Goal: Task Accomplishment & Management: Complete application form

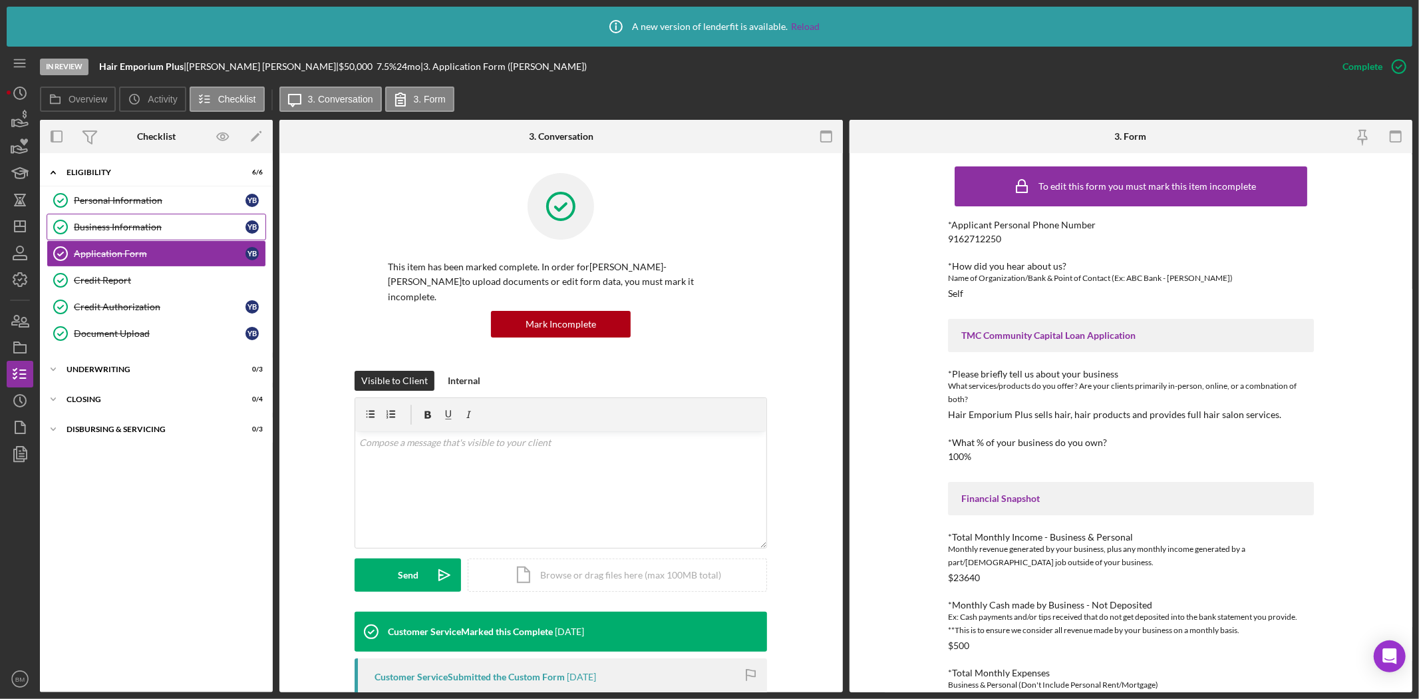
click at [158, 222] on div "Business Information" at bounding box center [160, 227] width 172 height 11
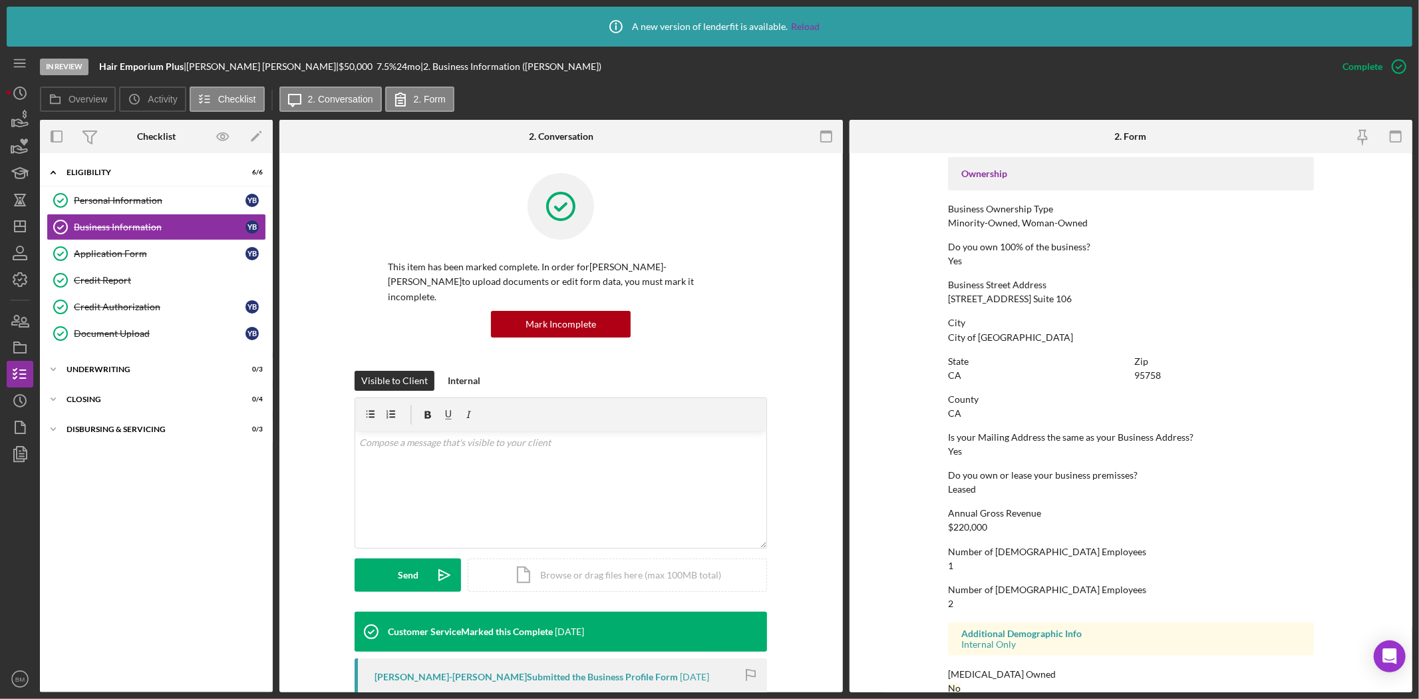
scroll to position [464, 0]
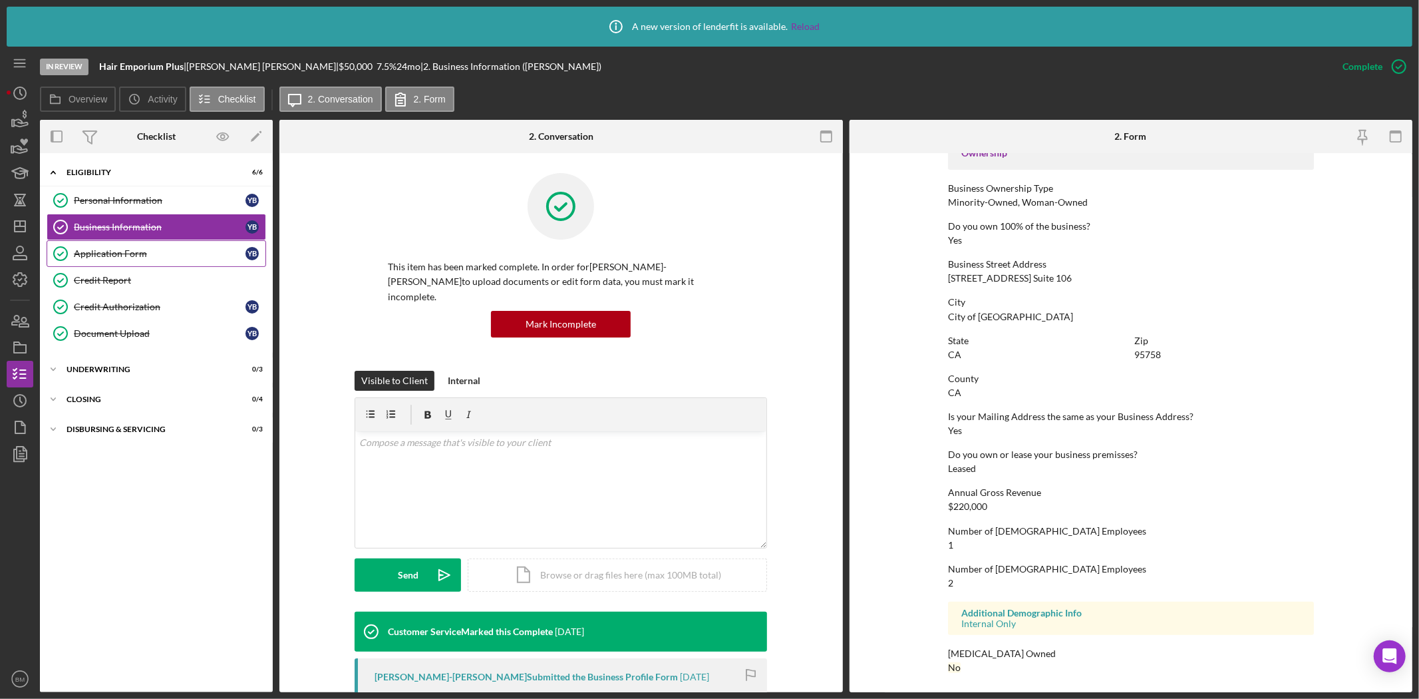
click at [140, 262] on link "Application Form Application Form Y B" at bounding box center [157, 253] width 220 height 27
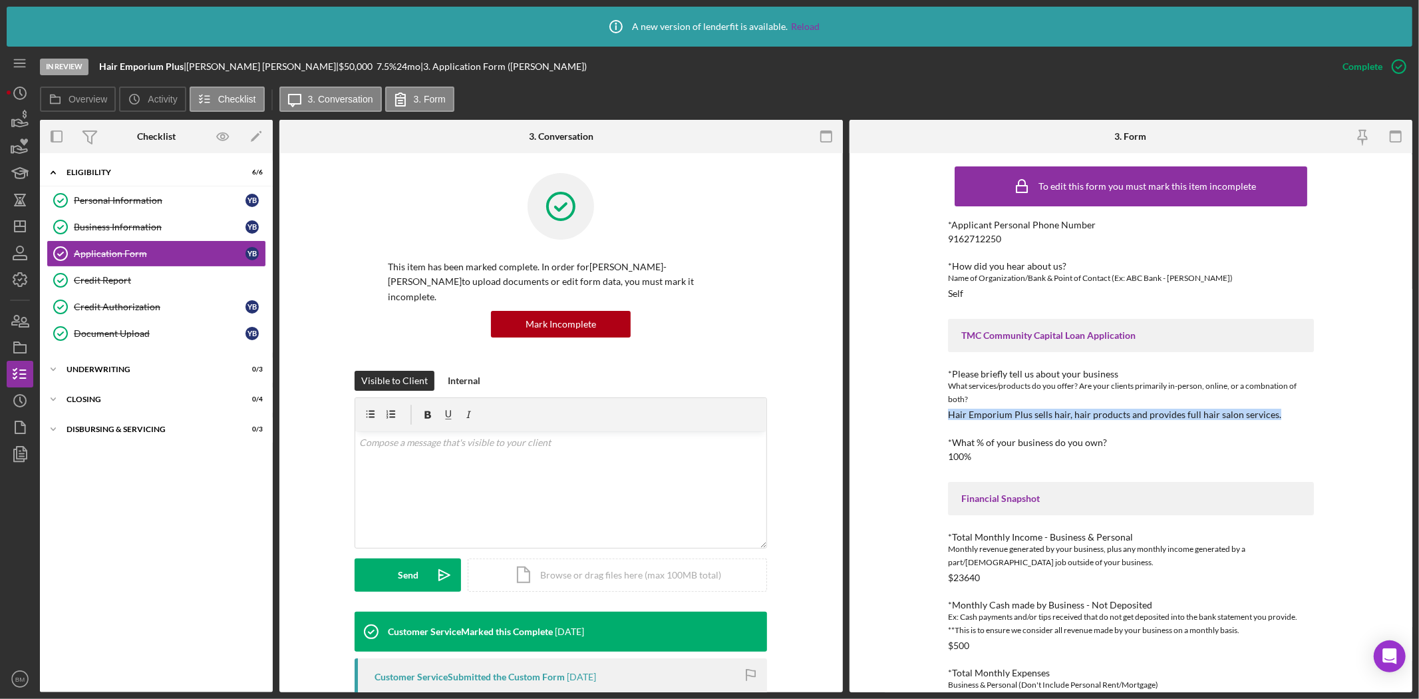
drag, startPoint x: 1269, startPoint y: 411, endPoint x: 933, endPoint y: 417, distance: 336.1
click at [933, 417] on div "To edit this form you must mark this item incomplete *Applicant Personal Phone …" at bounding box center [1132, 422] width 564 height 539
copy div "Hair Emporium Plus sells hair, hair products and provides full hair salon servi…"
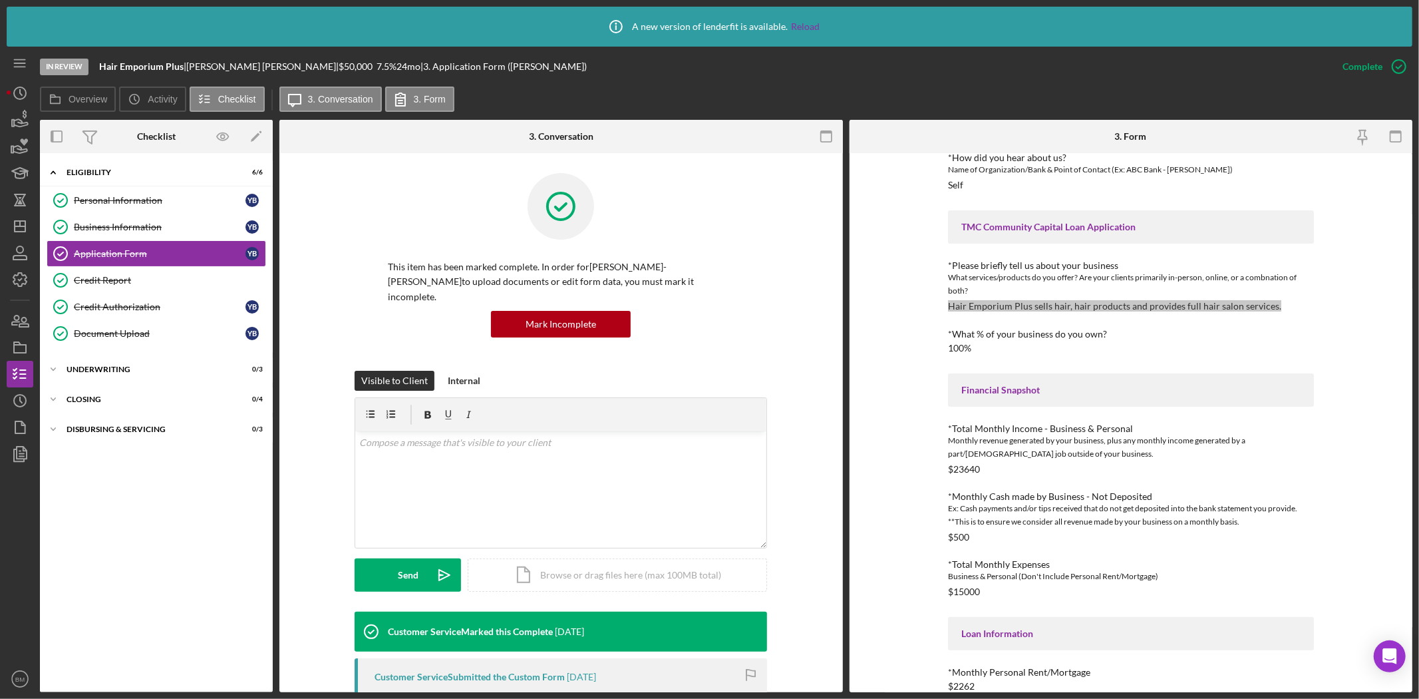
scroll to position [148, 0]
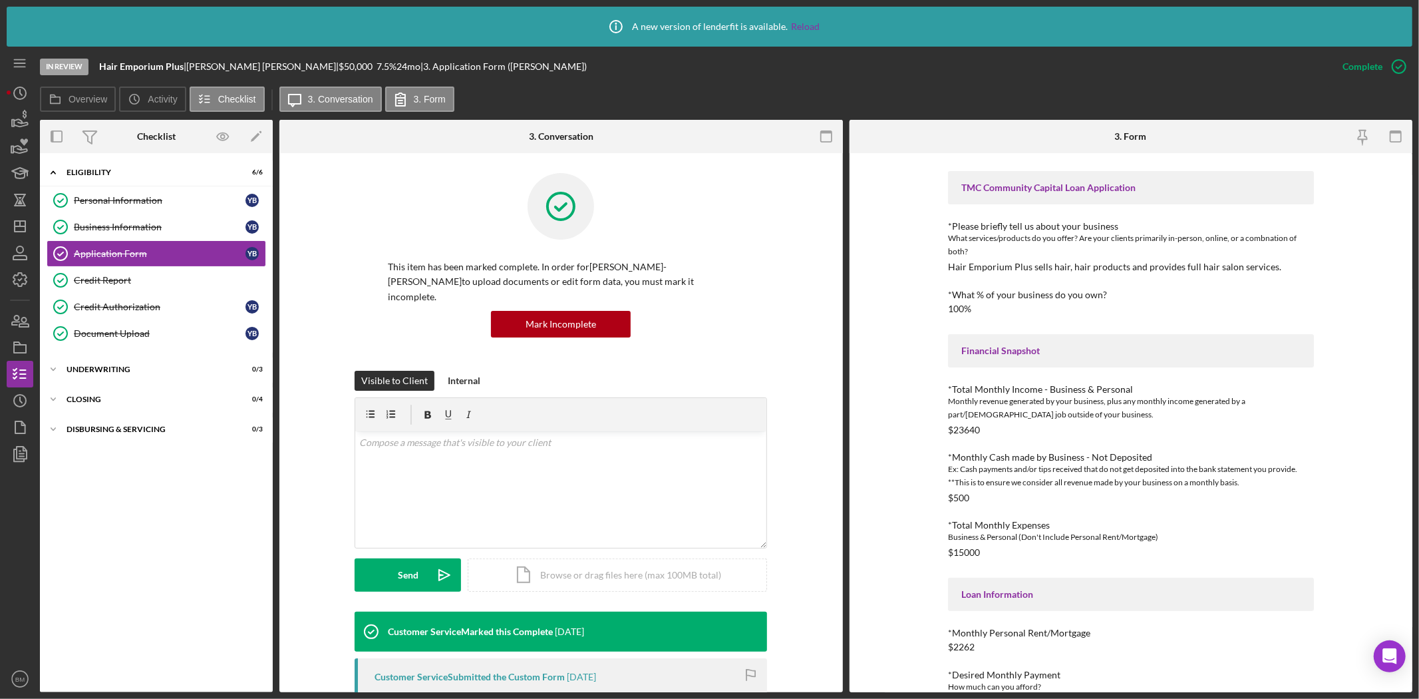
click at [1140, 280] on div "*Applicant Personal Phone Number 9162712250 *How did you hear about us? Name of…" at bounding box center [1131, 498] width 366 height 852
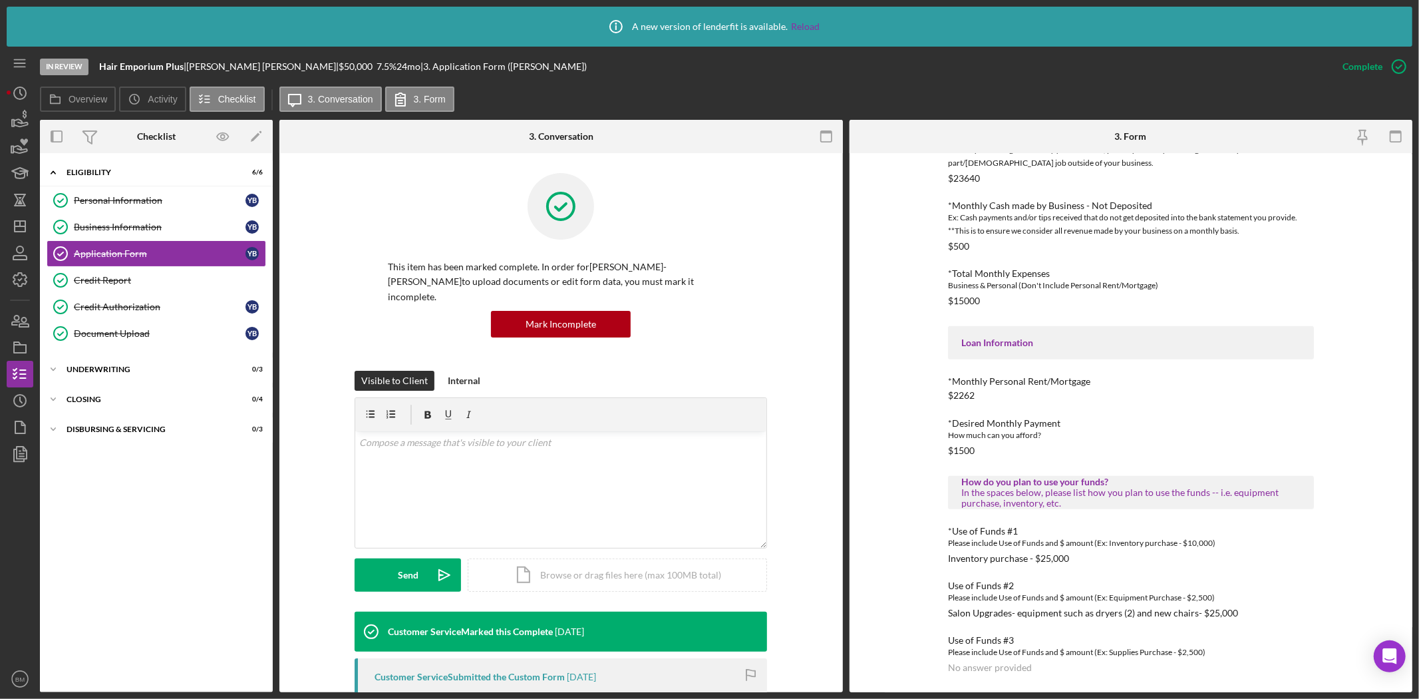
scroll to position [400, 0]
click at [1268, 384] on div "*Monthly Personal Rent/Mortgage" at bounding box center [1131, 380] width 366 height 11
click at [1221, 415] on div "*Applicant Personal Phone Number 9162712250 *How did you hear about us? Name of…" at bounding box center [1131, 246] width 366 height 852
click at [1107, 266] on div "*Applicant Personal Phone Number 9162712250 *How did you hear about us? Name of…" at bounding box center [1131, 246] width 366 height 852
click at [172, 279] on div "Credit Report" at bounding box center [170, 280] width 192 height 11
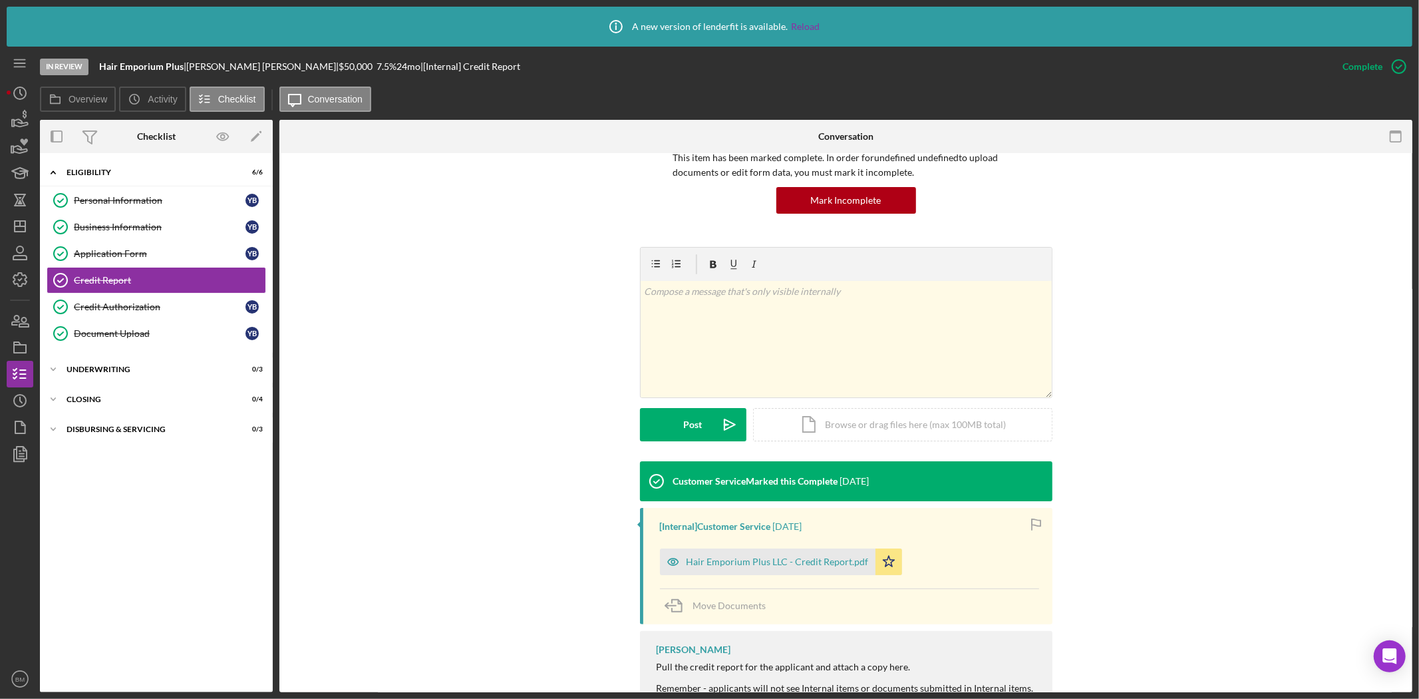
scroll to position [188, 0]
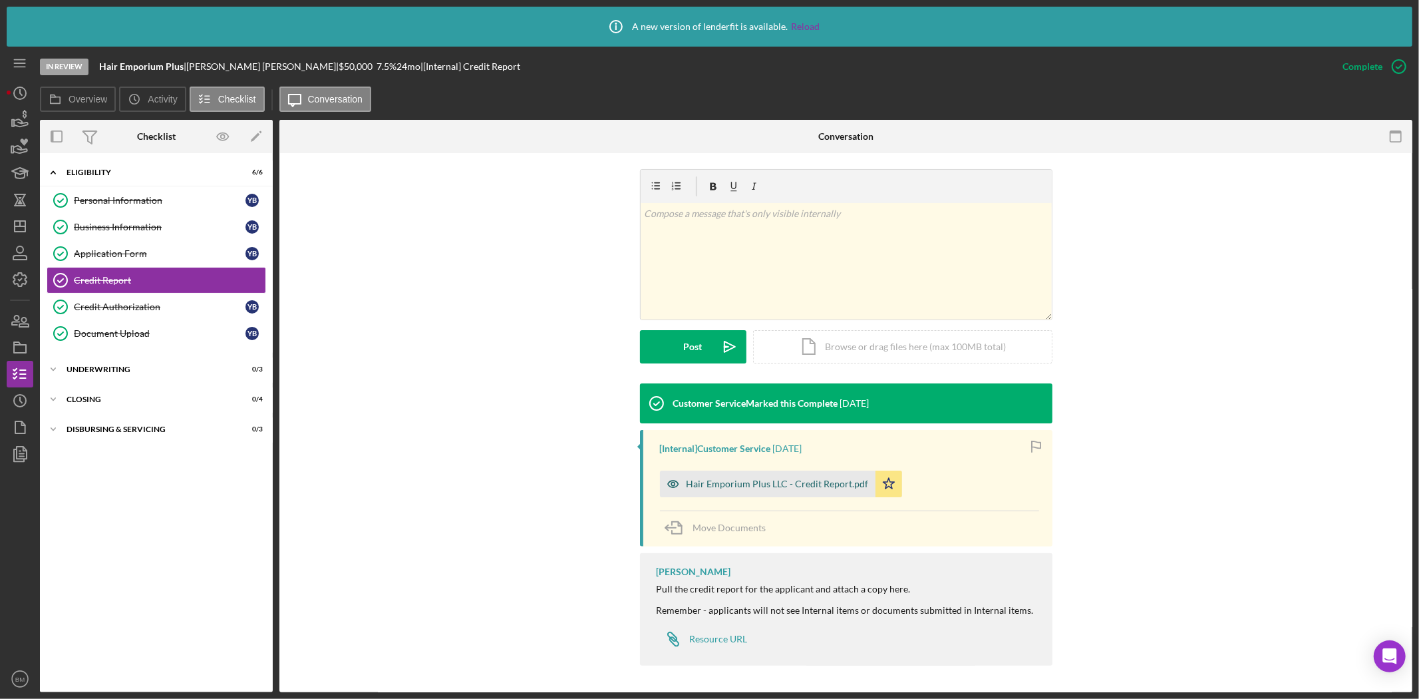
click at [753, 484] on div "Hair Emporium Plus LLC - Credit Report.pdf" at bounding box center [778, 483] width 182 height 11
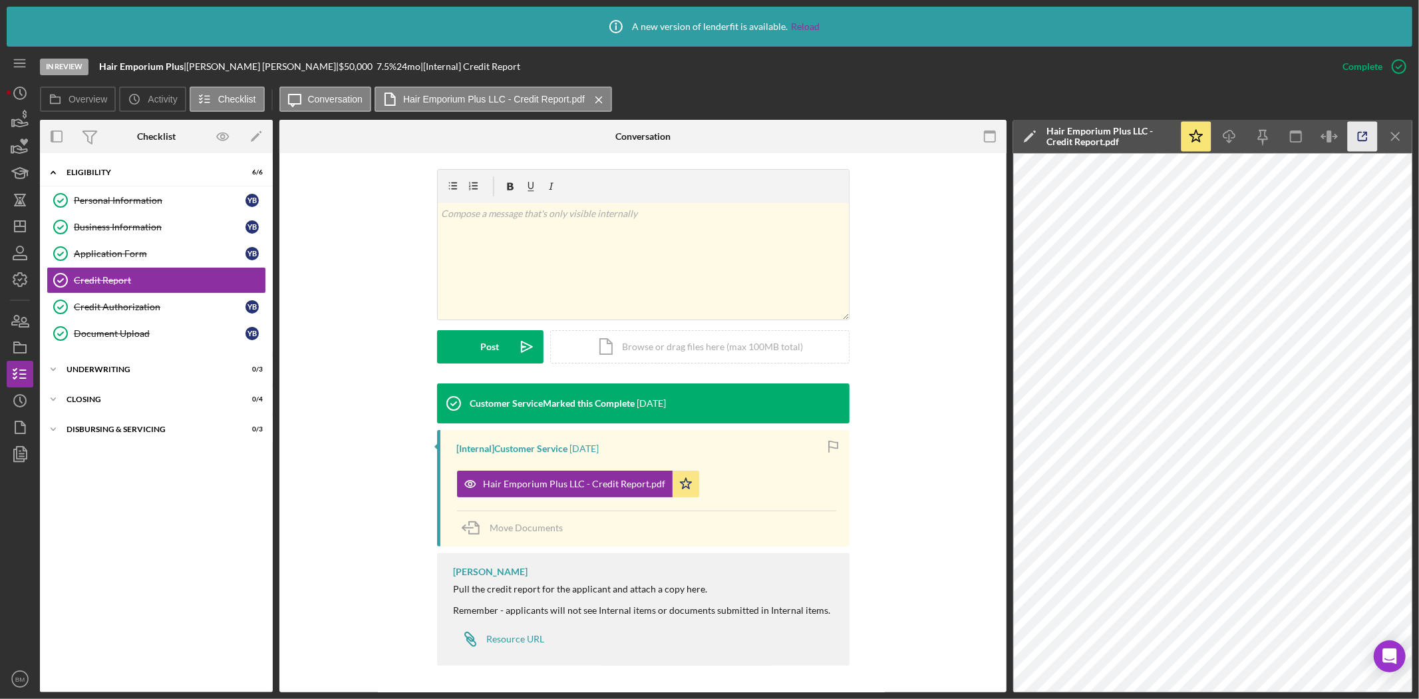
click at [1353, 141] on icon "button" at bounding box center [1363, 137] width 30 height 30
click at [145, 331] on div "Document Upload" at bounding box center [160, 333] width 172 height 11
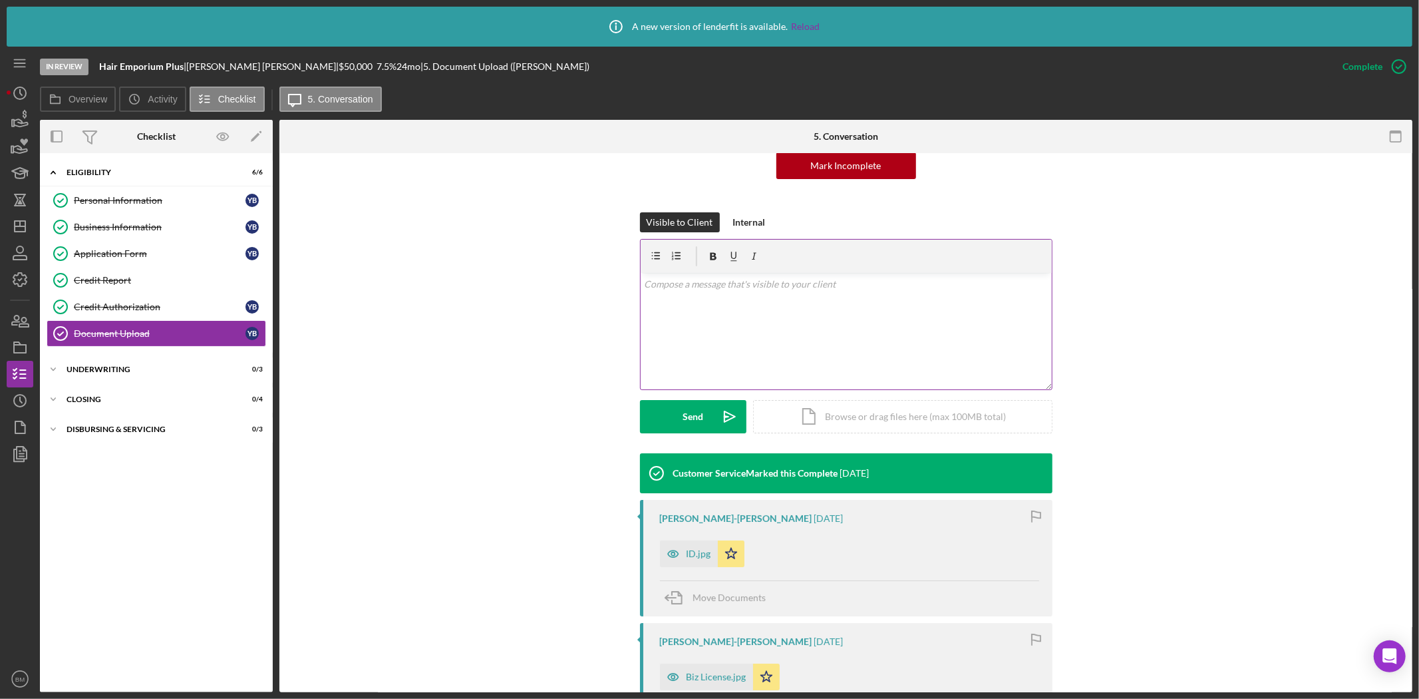
scroll to position [443, 0]
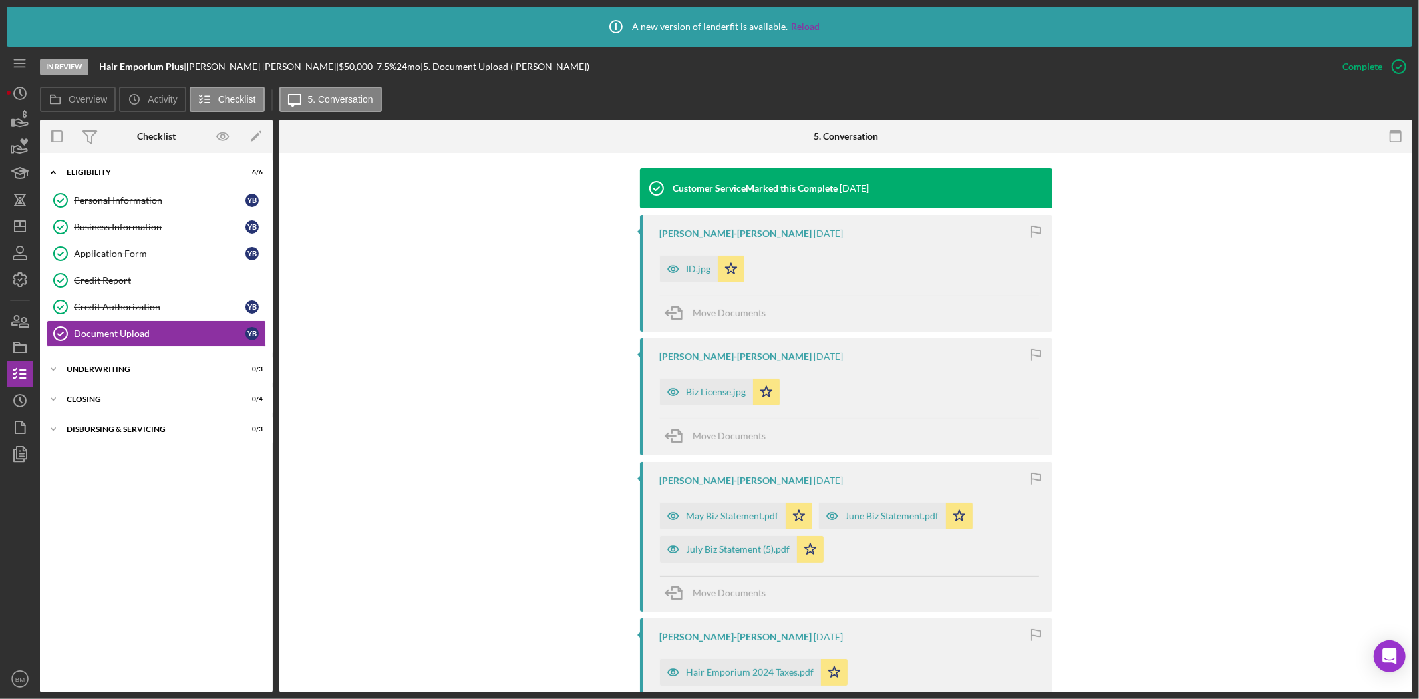
click at [680, 256] on icon "button" at bounding box center [673, 269] width 27 height 27
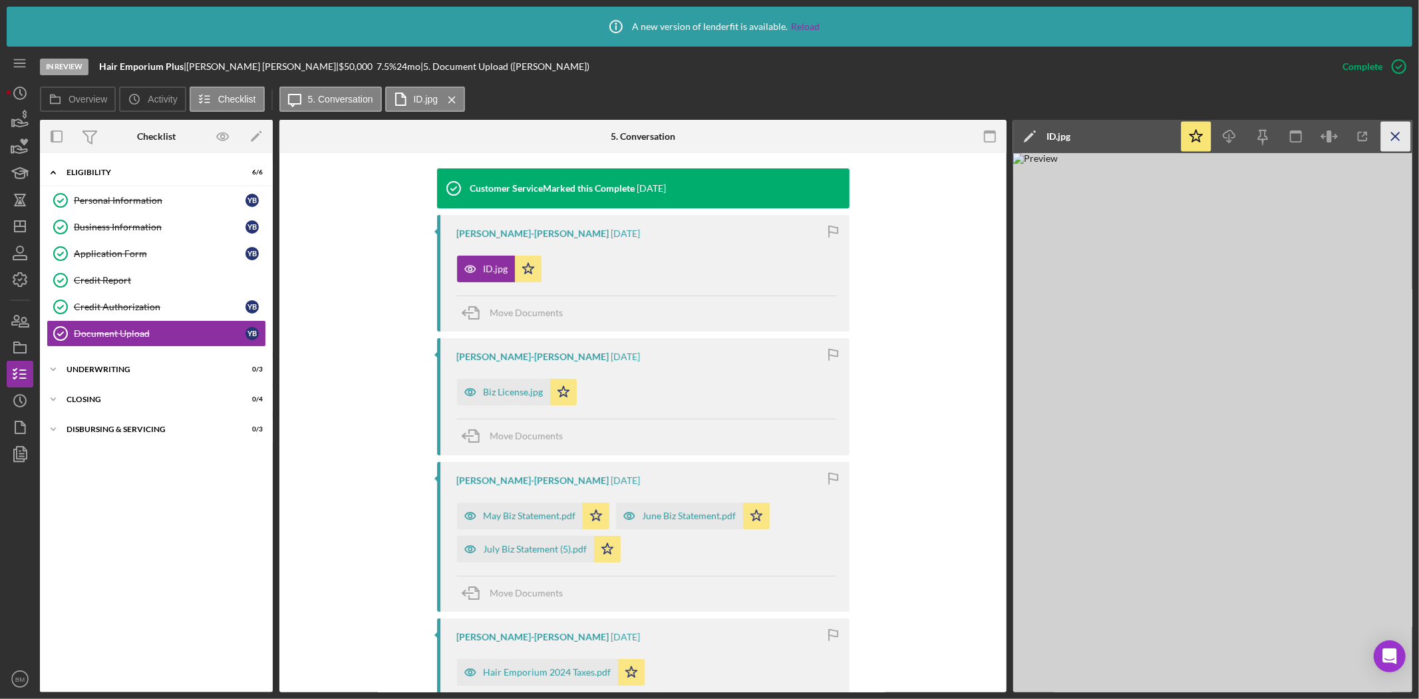
click at [1398, 140] on icon "Icon/Menu Close" at bounding box center [1396, 137] width 30 height 30
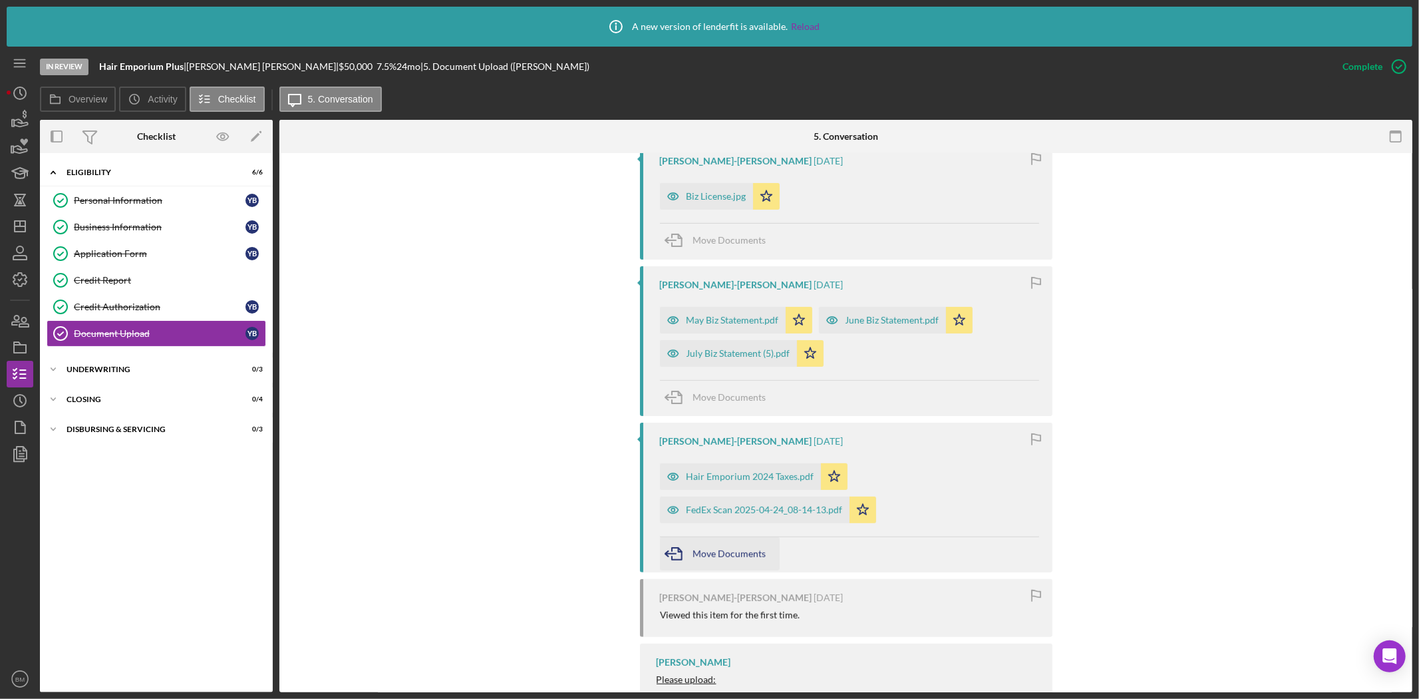
scroll to position [665, 0]
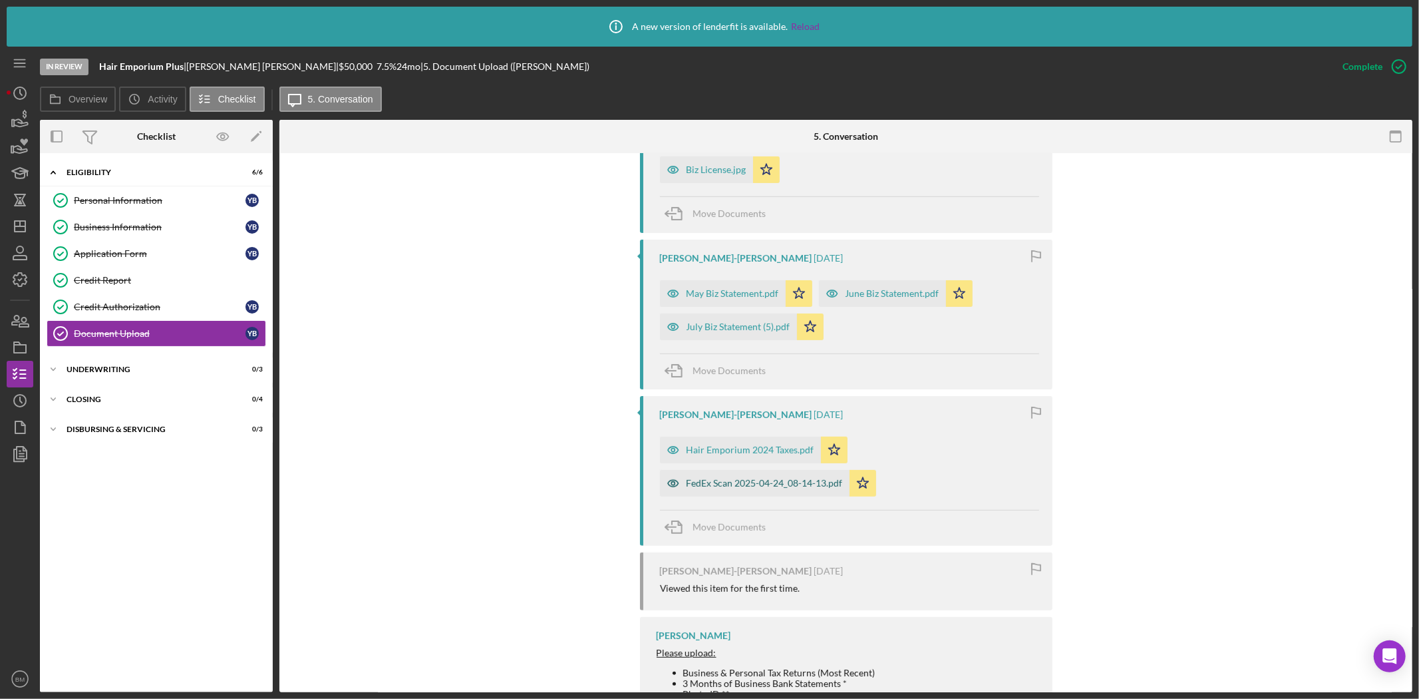
click at [703, 478] on div "FedEx Scan 2025-04-24_08-14-13.pdf" at bounding box center [765, 483] width 156 height 11
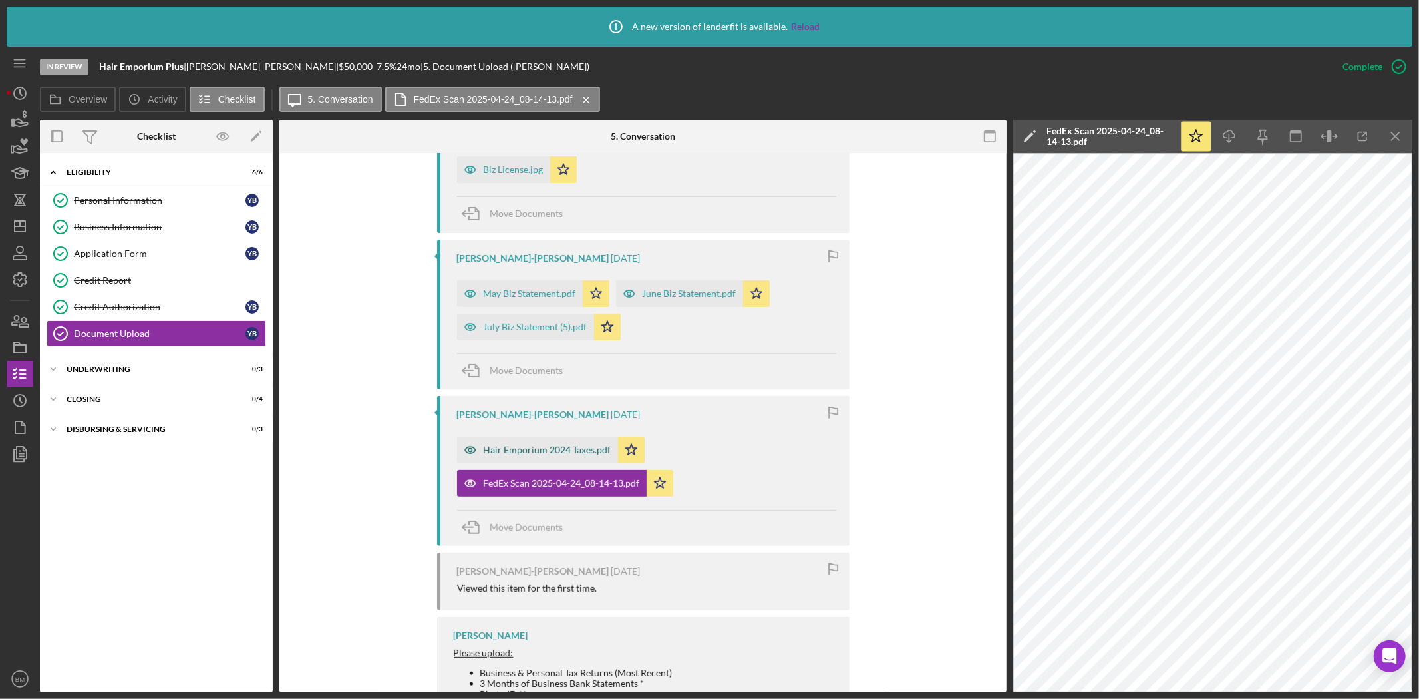
click at [506, 443] on div "Hair Emporium 2024 Taxes.pdf" at bounding box center [537, 450] width 161 height 27
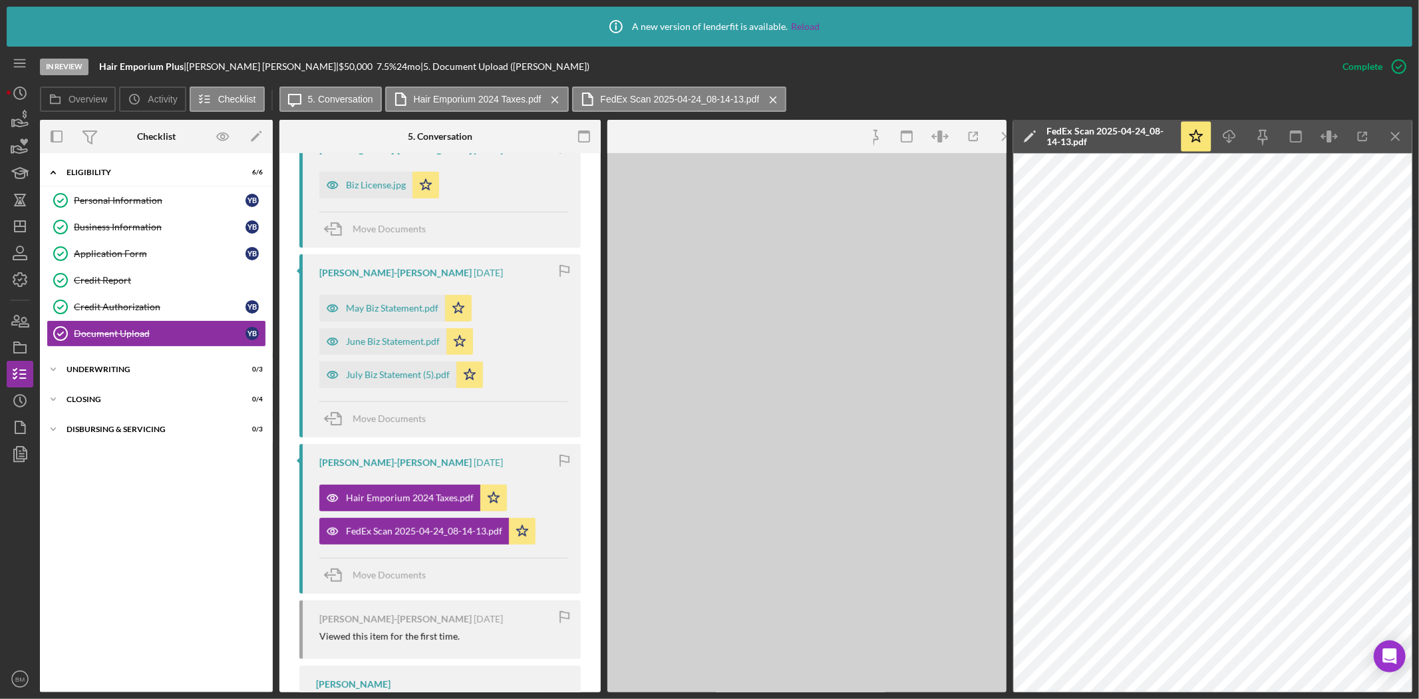
scroll to position [680, 0]
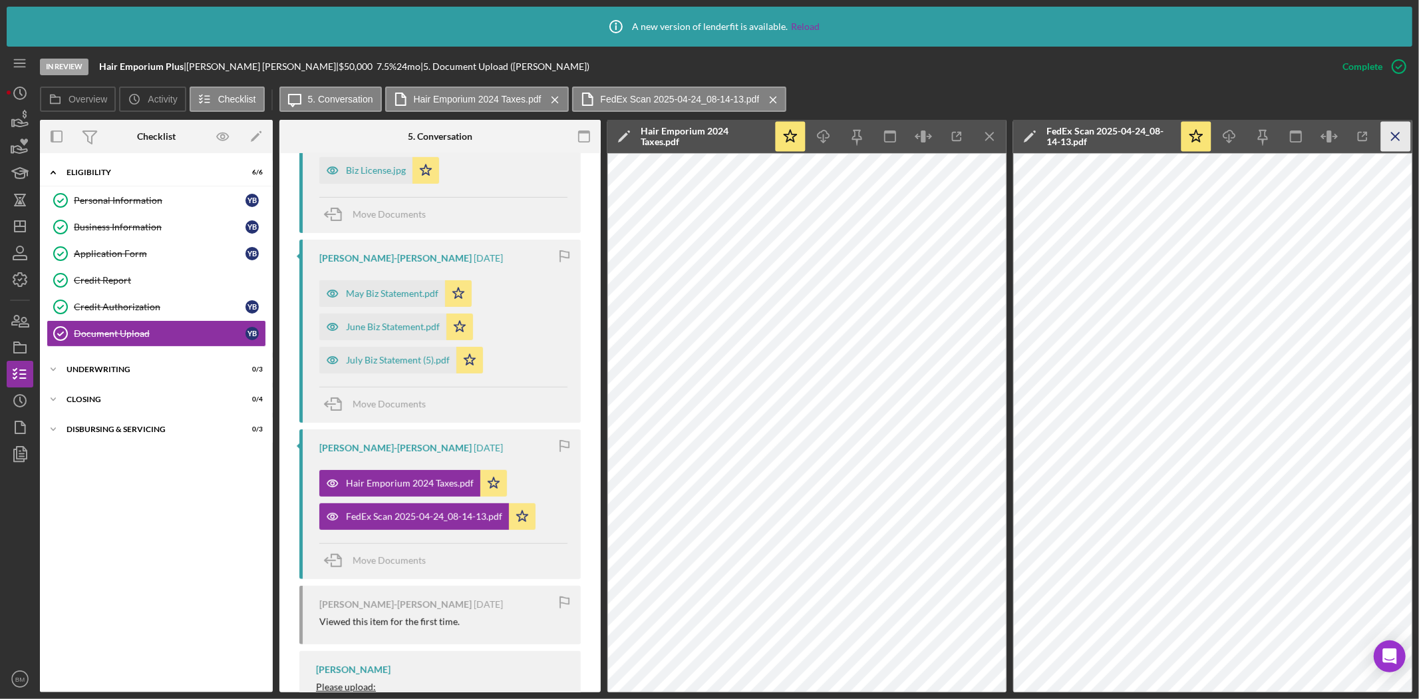
click at [1393, 138] on icon "Icon/Menu Close" at bounding box center [1396, 137] width 30 height 30
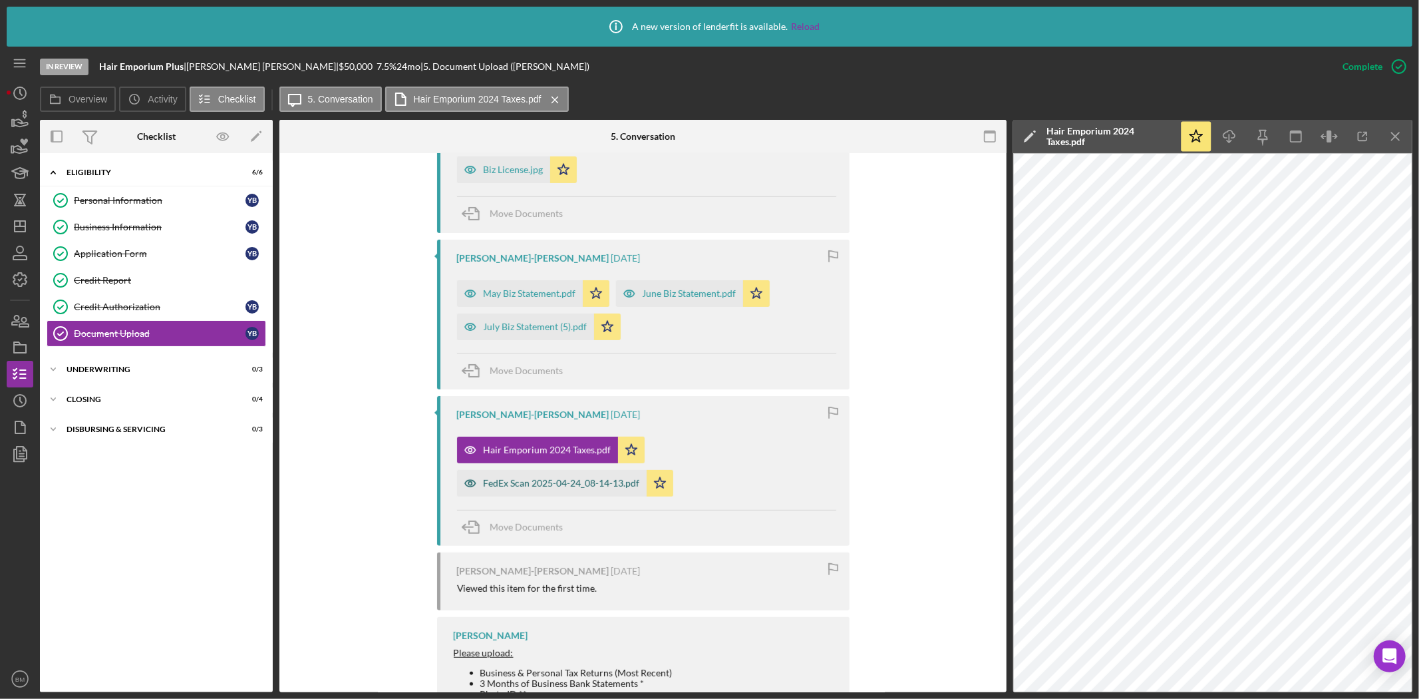
click at [529, 478] on div "FedEx Scan 2025-04-24_08-14-13.pdf" at bounding box center [562, 483] width 156 height 11
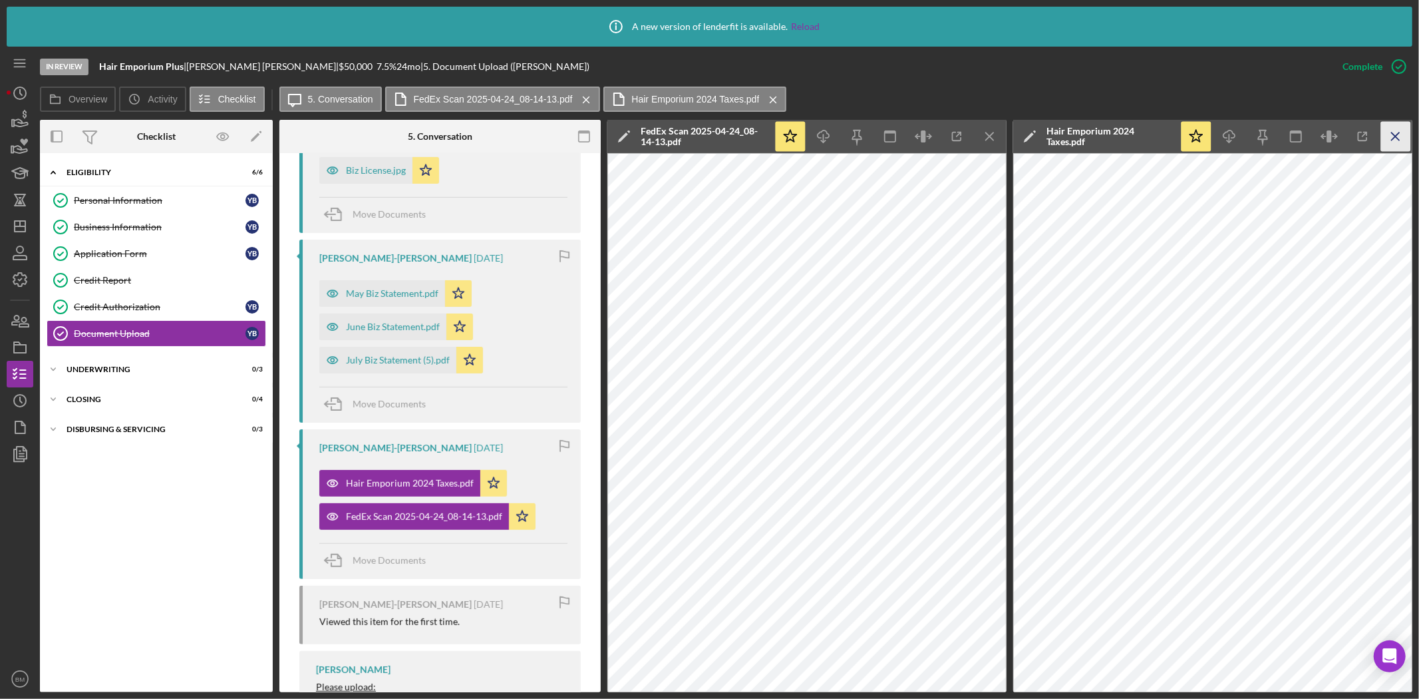
click at [1389, 136] on icon "Icon/Menu Close" at bounding box center [1396, 137] width 30 height 30
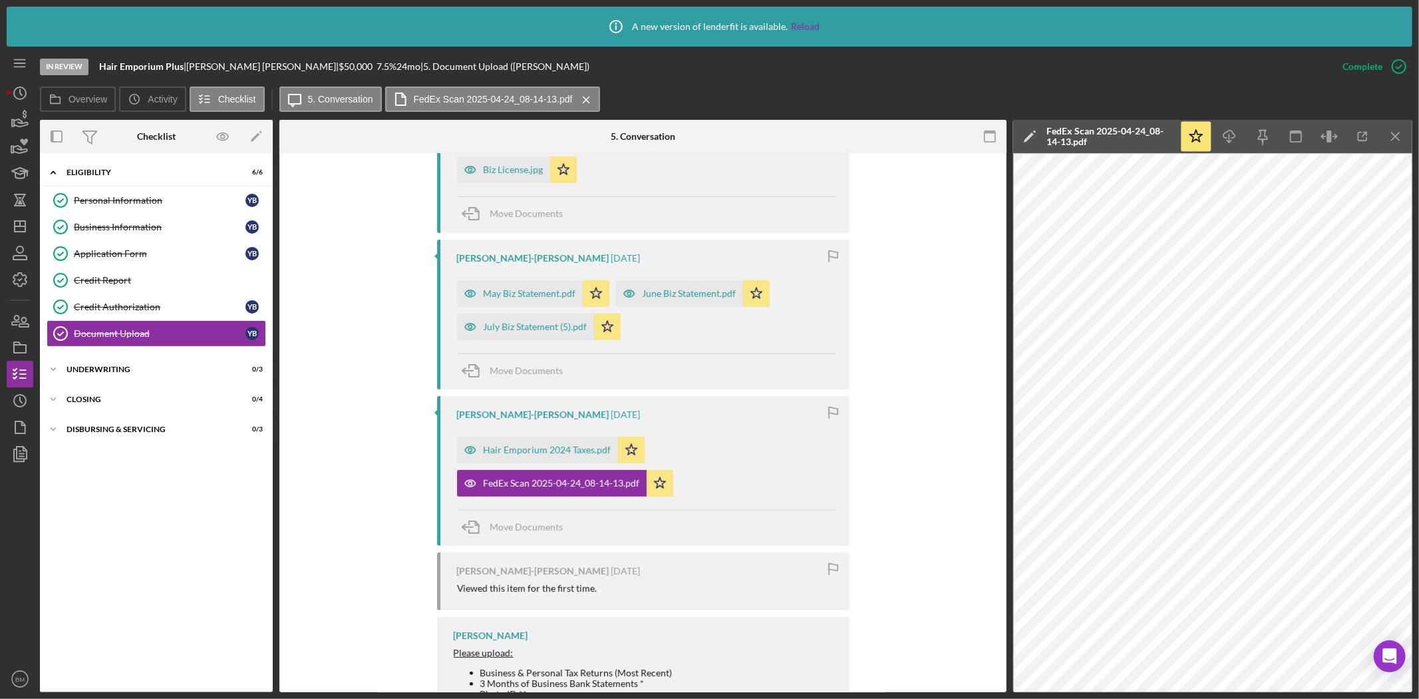
click at [1389, 136] on icon "Icon/Menu Close" at bounding box center [1396, 137] width 30 height 30
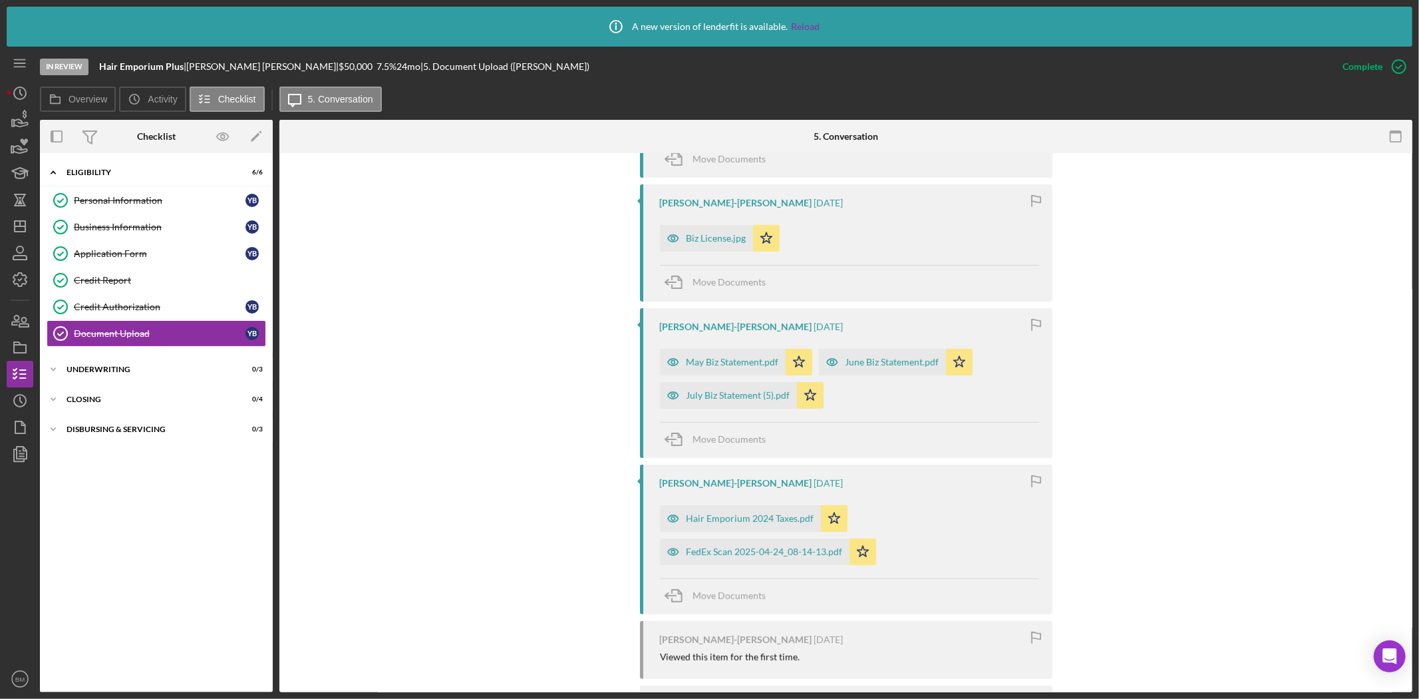
scroll to position [517, 0]
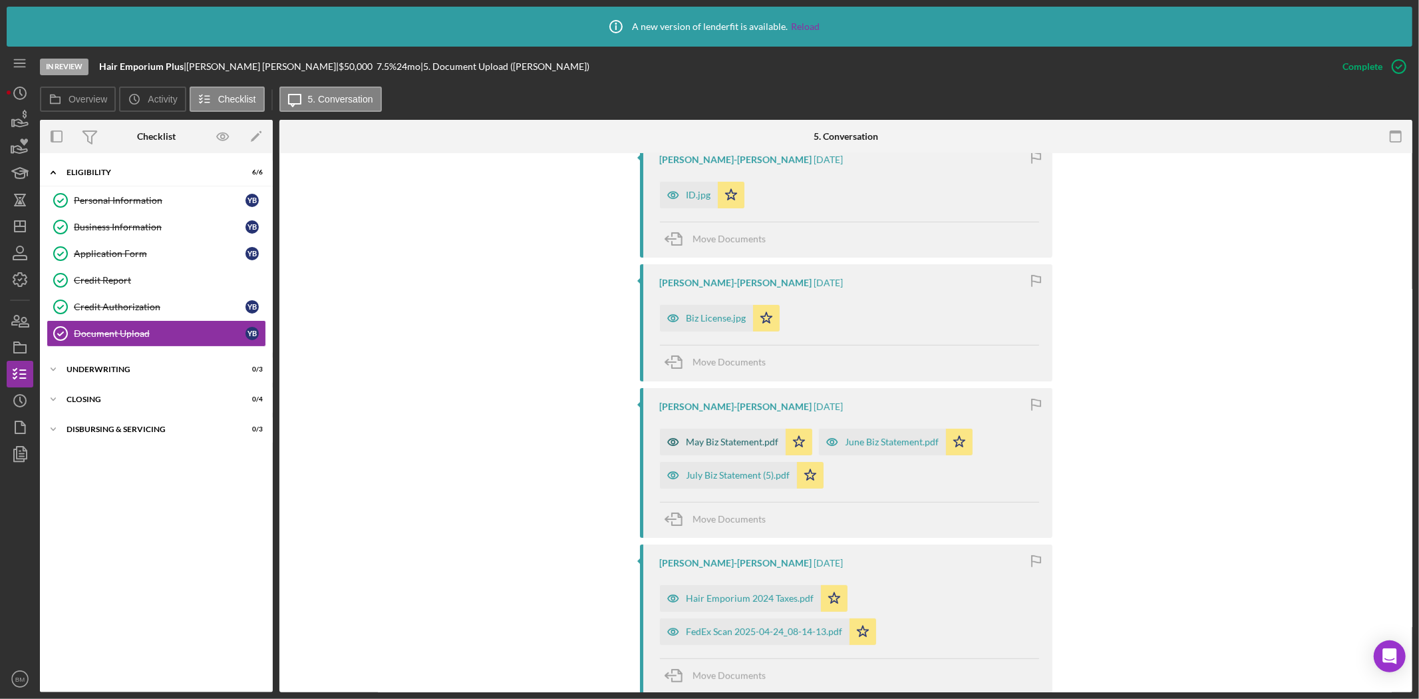
click at [711, 437] on div "May Biz Statement.pdf" at bounding box center [733, 442] width 92 height 11
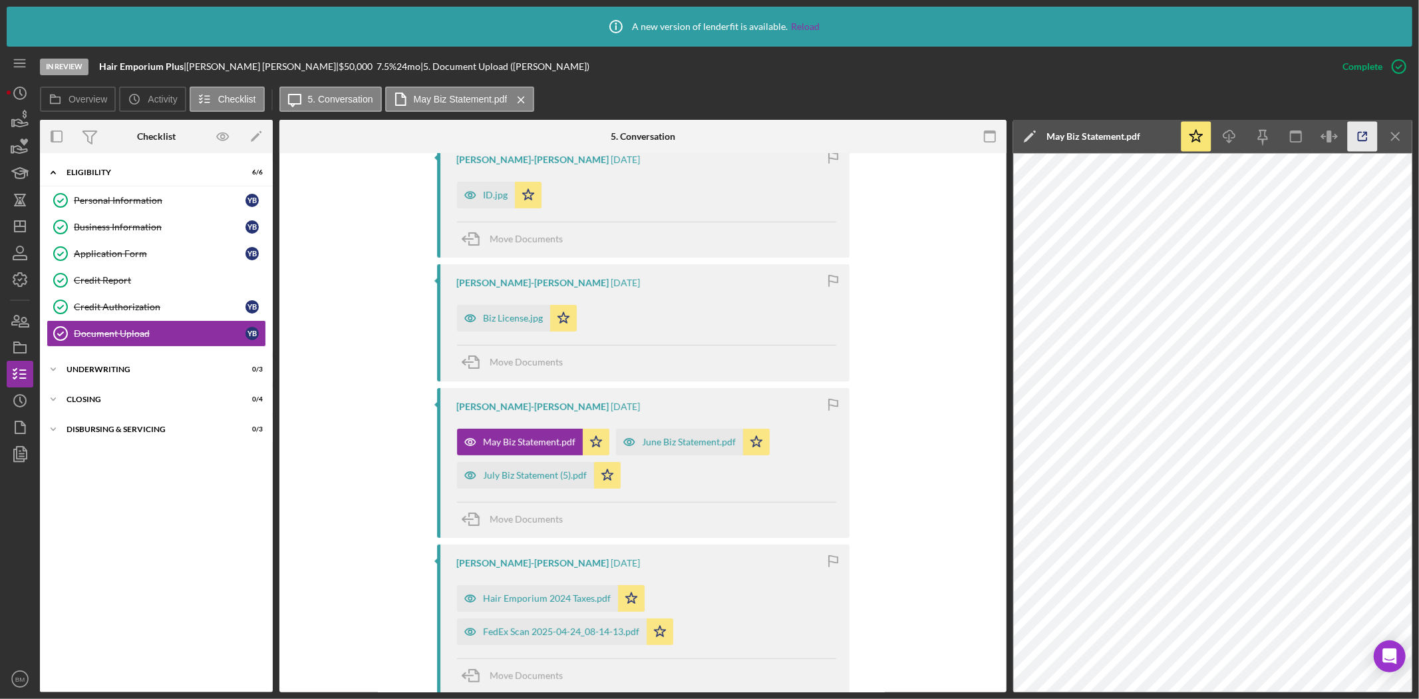
click at [1367, 140] on icon "button" at bounding box center [1363, 136] width 9 height 9
click at [1400, 136] on icon "Icon/Menu Close" at bounding box center [1396, 137] width 30 height 30
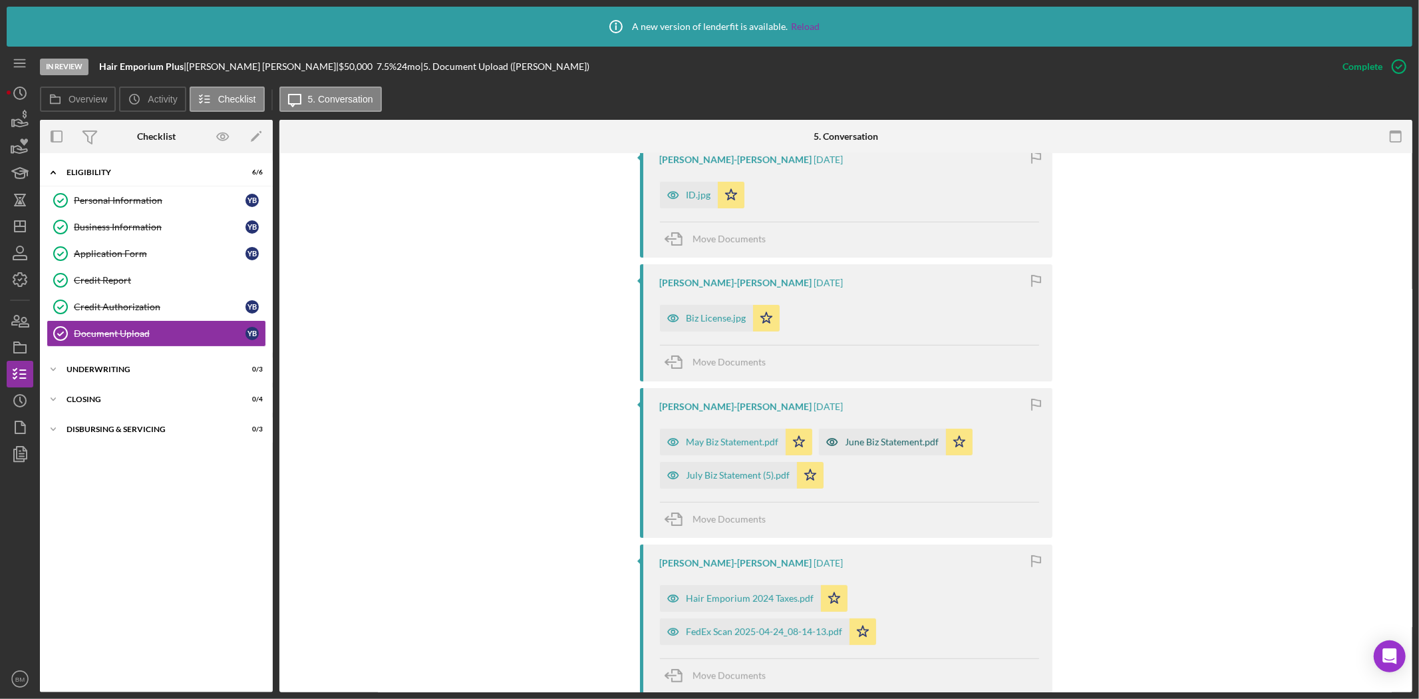
click at [900, 429] on div "June Biz Statement.pdf" at bounding box center [882, 442] width 127 height 27
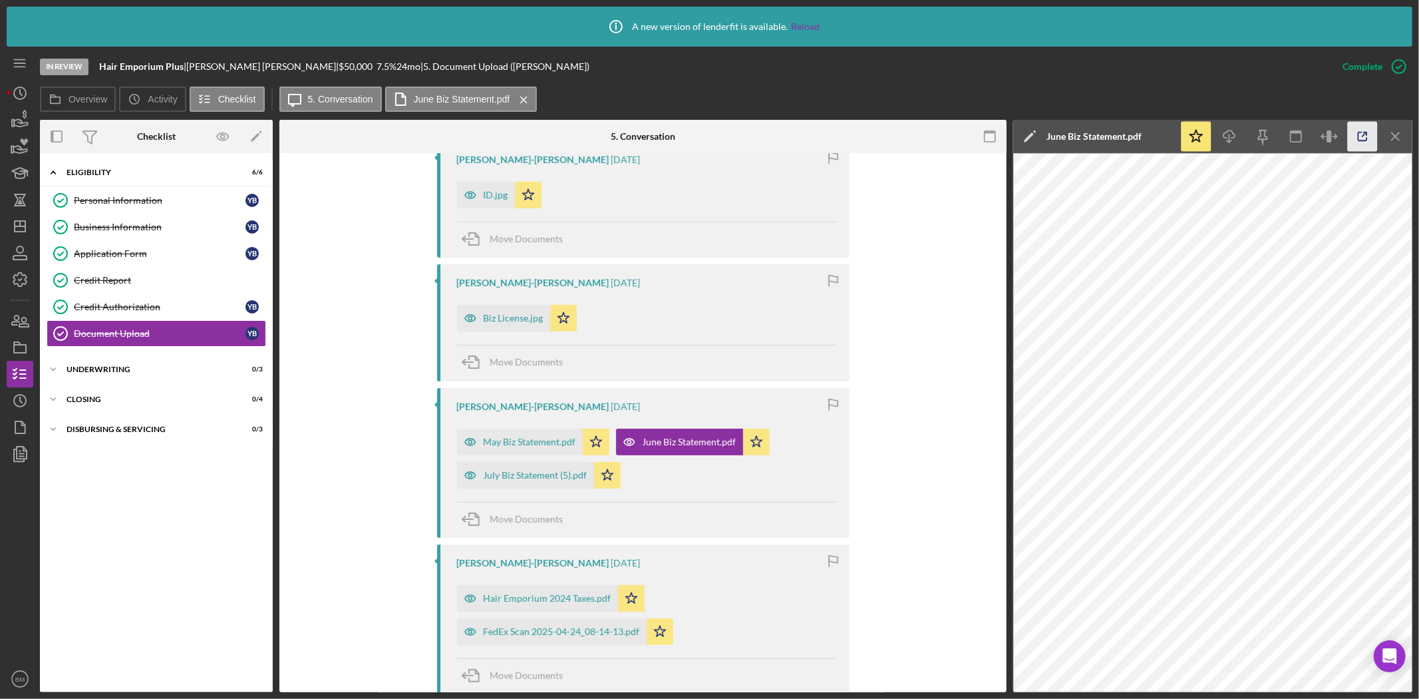
click at [1366, 130] on icon "button" at bounding box center [1363, 137] width 30 height 30
click at [1395, 137] on icon "Icon/Menu Close" at bounding box center [1396, 137] width 30 height 30
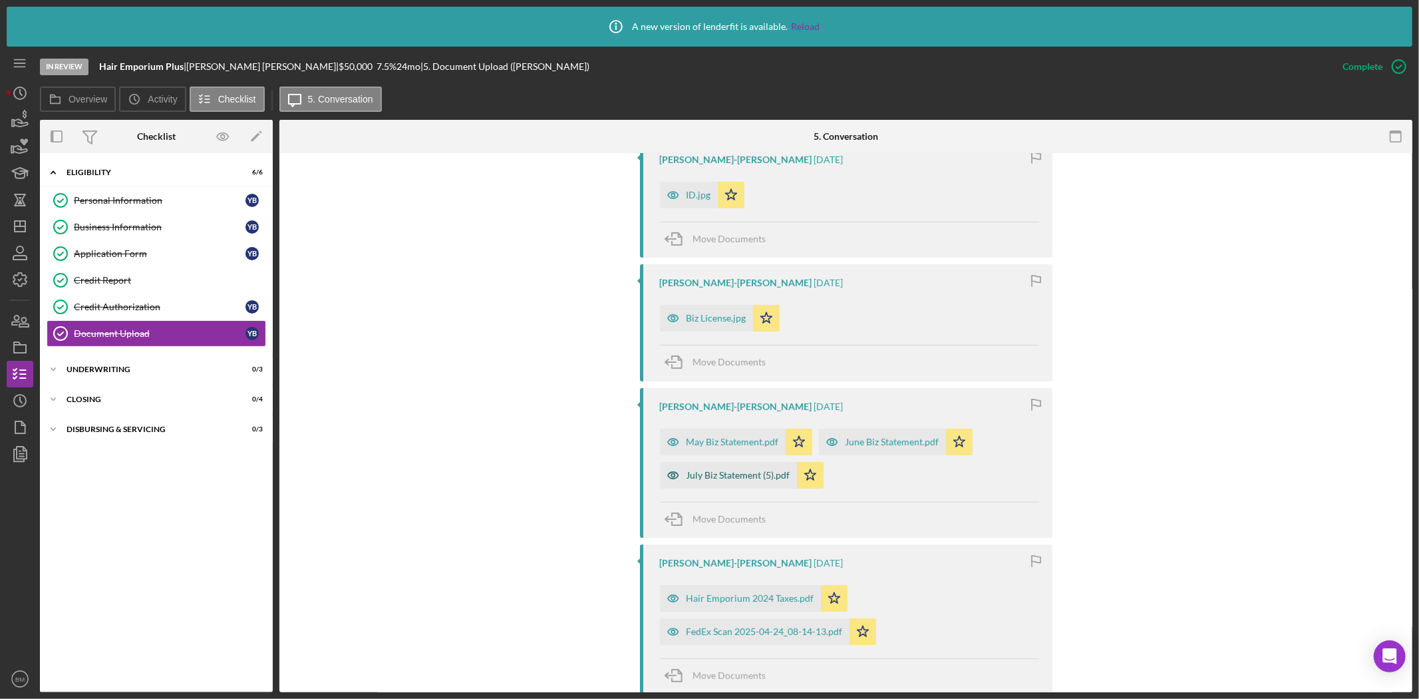
click at [745, 462] on div "July Biz Statement (5).pdf" at bounding box center [728, 475] width 137 height 27
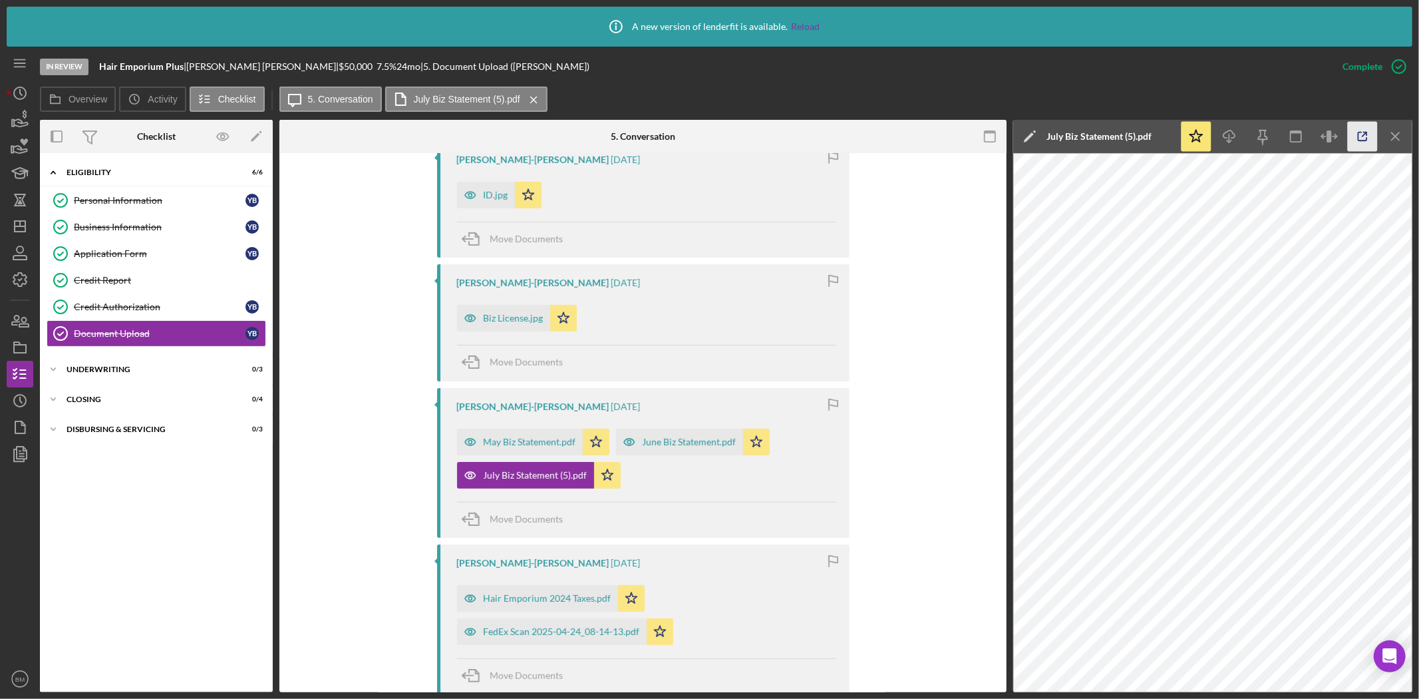
click at [1356, 136] on icon "button" at bounding box center [1363, 137] width 30 height 30
click at [154, 274] on link "Credit Report Credit Report" at bounding box center [157, 280] width 220 height 27
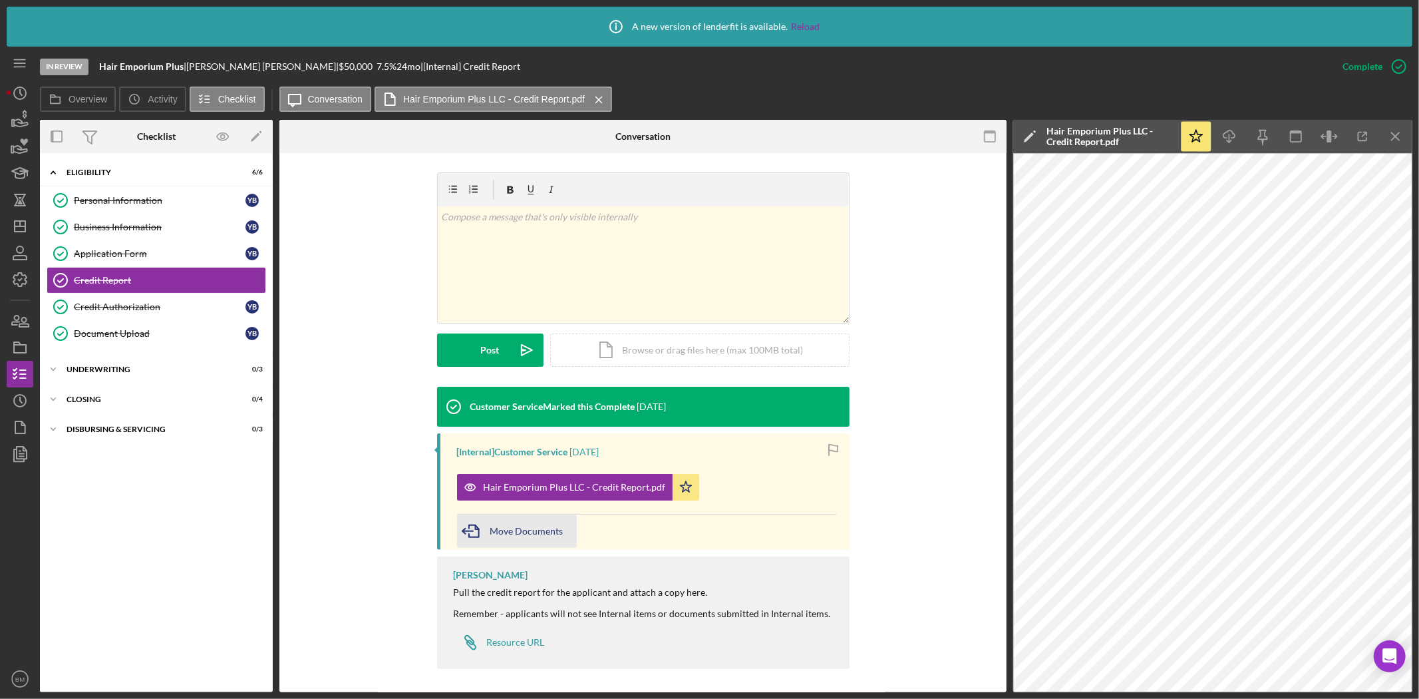
scroll to position [188, 0]
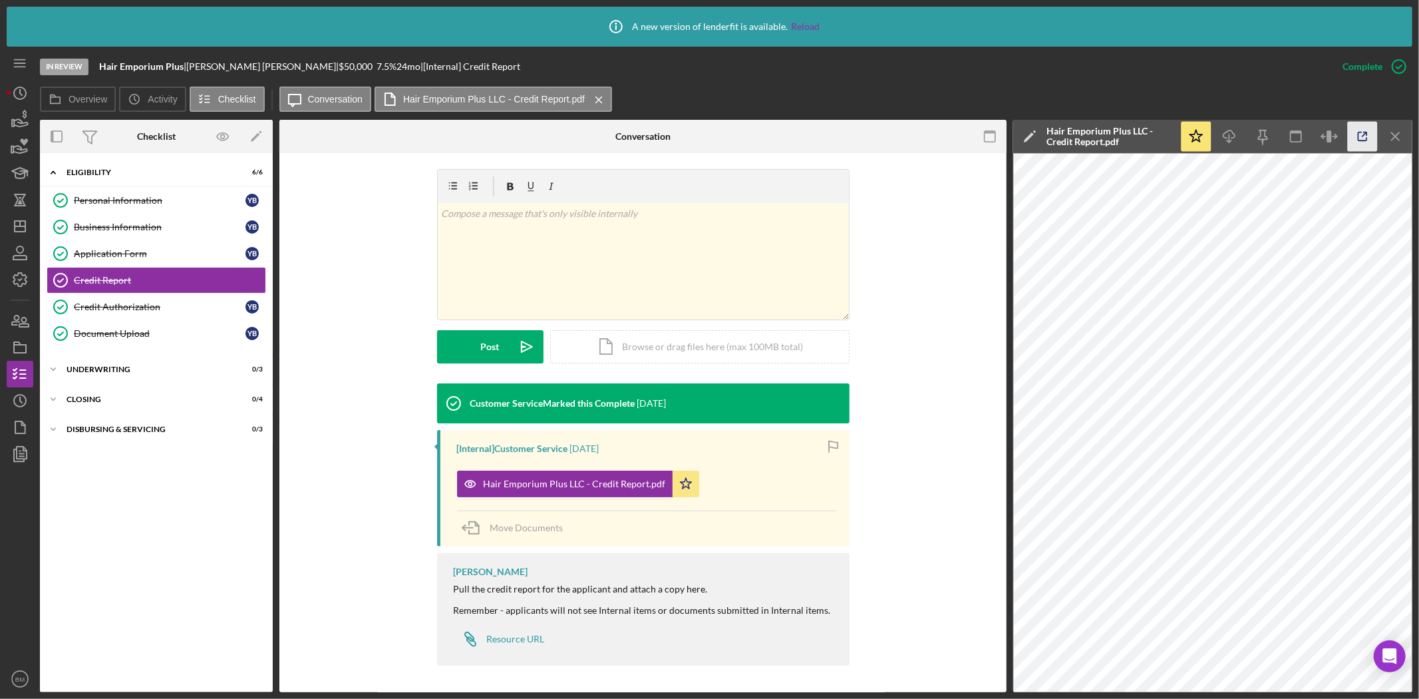
click at [1356, 140] on icon "button" at bounding box center [1363, 137] width 30 height 30
click at [22, 231] on polygon "button" at bounding box center [20, 226] width 11 height 11
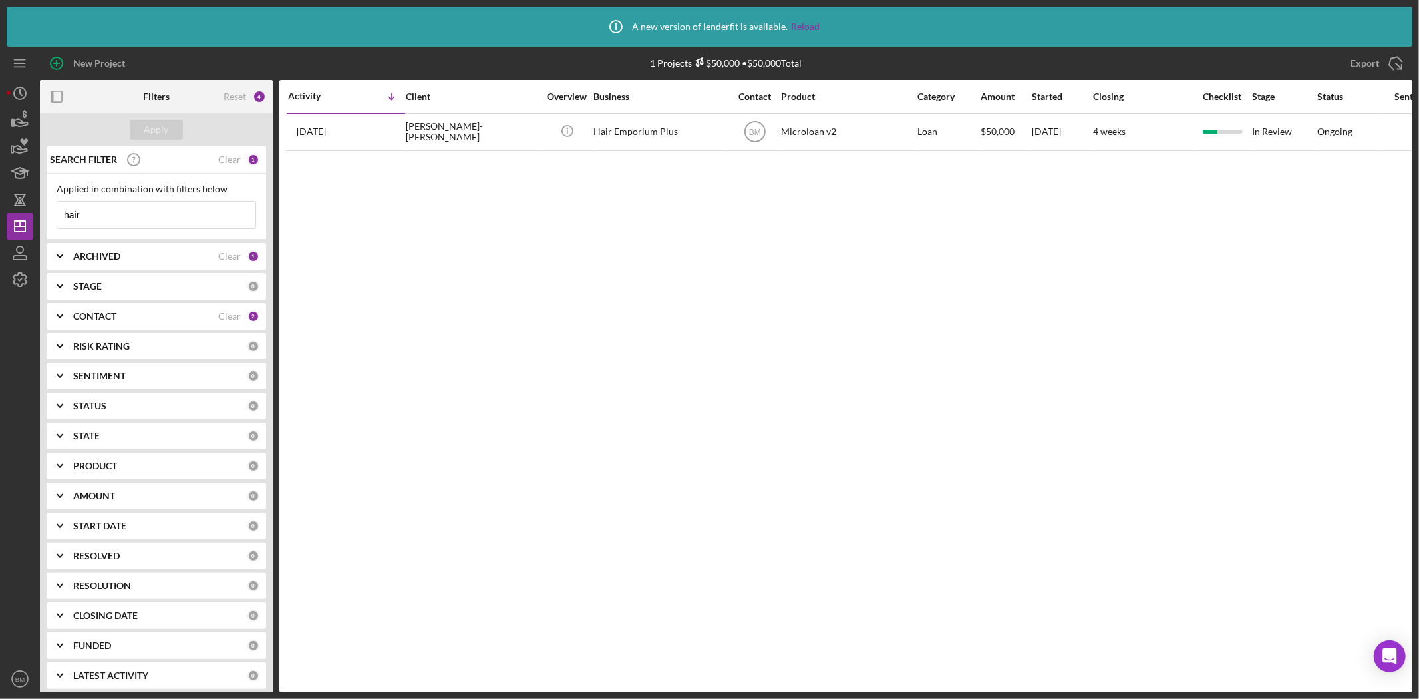
click at [125, 210] on input "hair" at bounding box center [156, 215] width 198 height 27
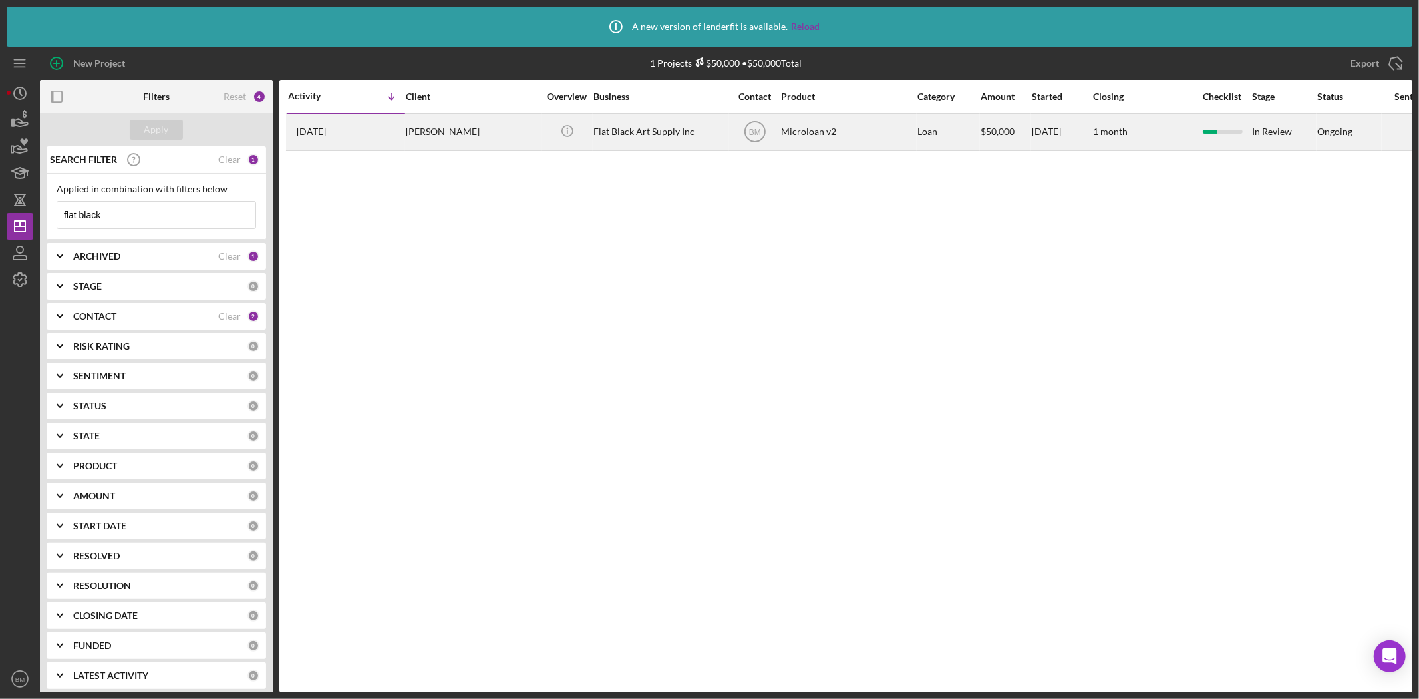
type input "flat black"
click at [667, 120] on div "Flat Black Art Supply Inc" at bounding box center [660, 131] width 133 height 35
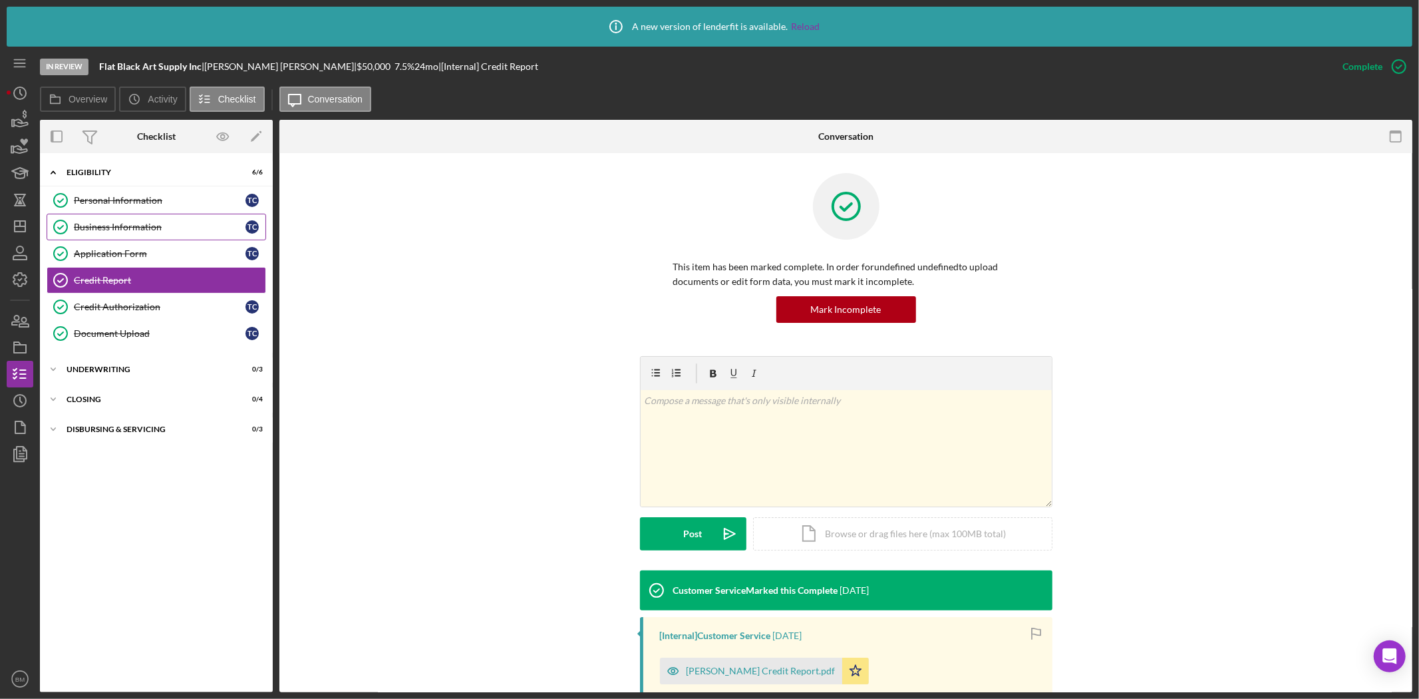
click at [148, 221] on link "Business Information Business Information T C" at bounding box center [157, 227] width 220 height 27
